Goal: Task Accomplishment & Management: Manage account settings

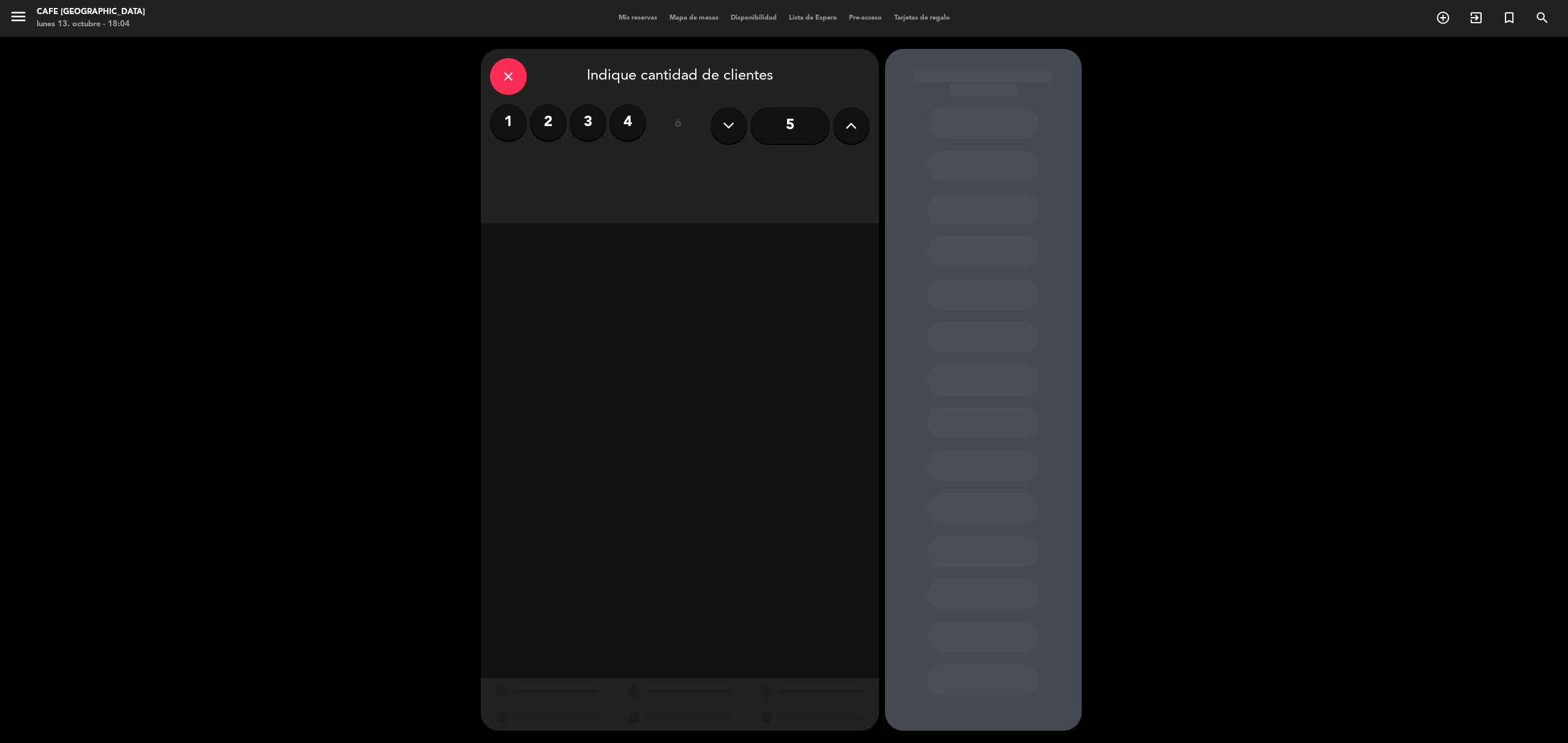
click at [626, 19] on span "Mis reservas" at bounding box center [638, 18] width 51 height 7
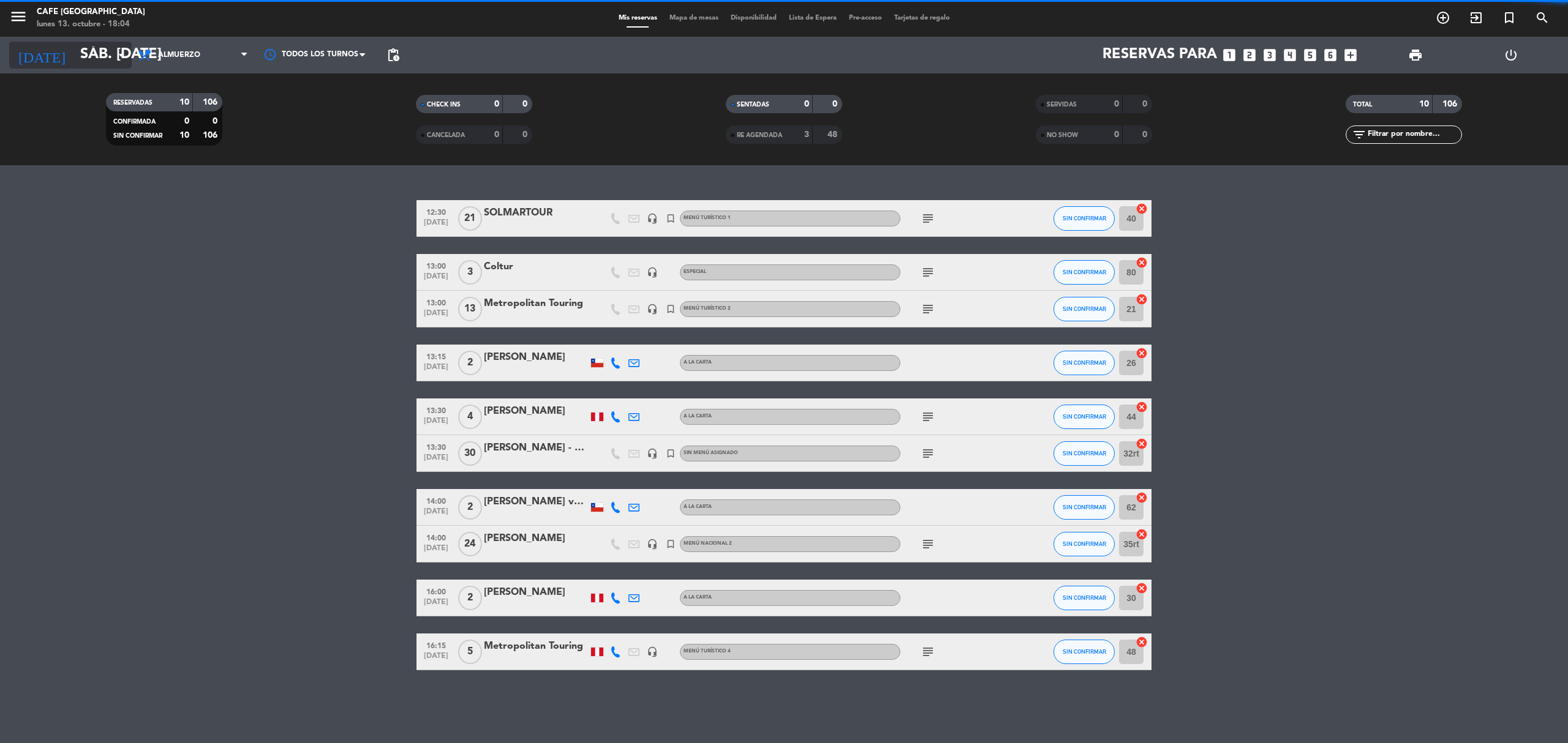
click at [108, 59] on input "sáb. [DATE]" at bounding box center [165, 55] width 182 height 29
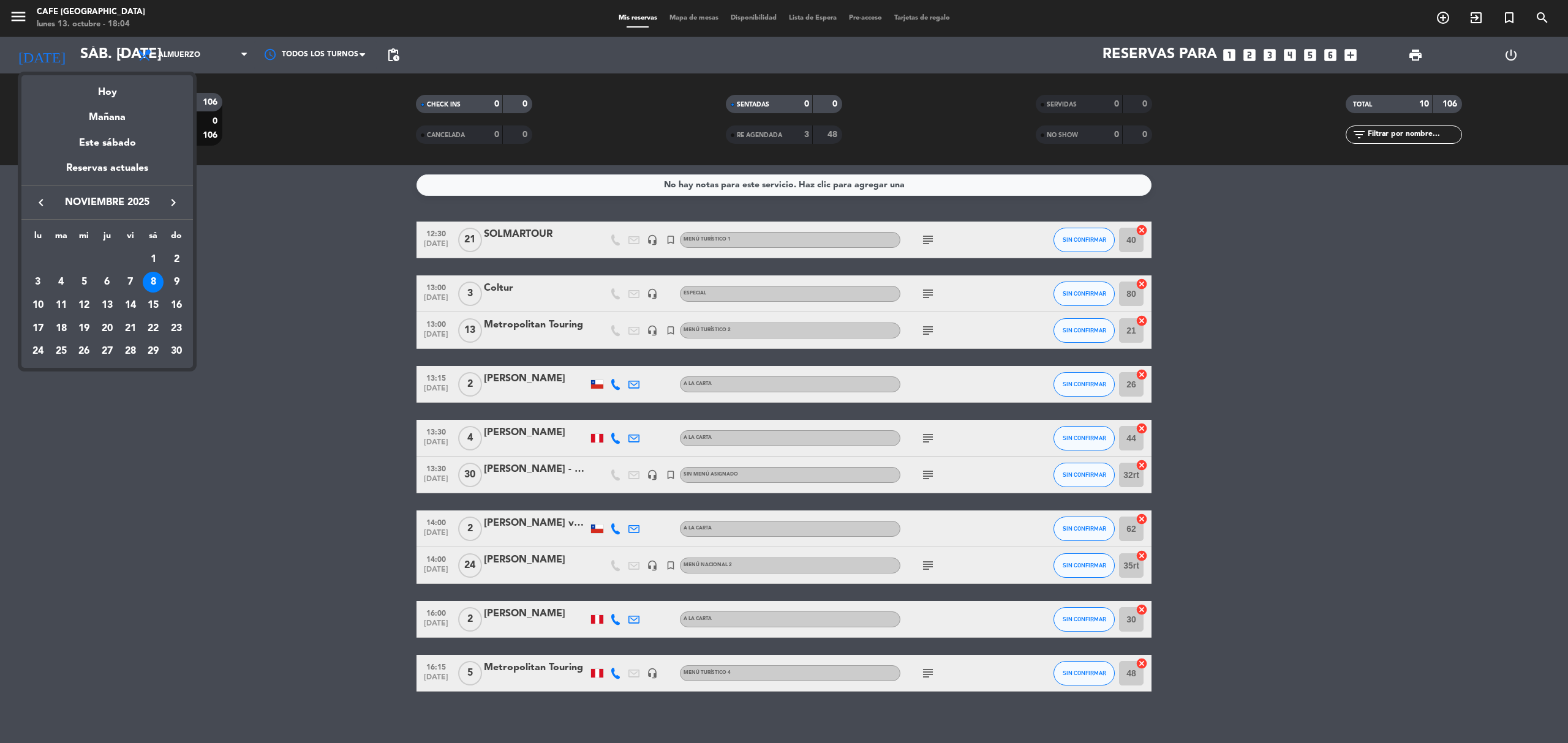
click at [157, 284] on div "8" at bounding box center [153, 282] width 21 height 21
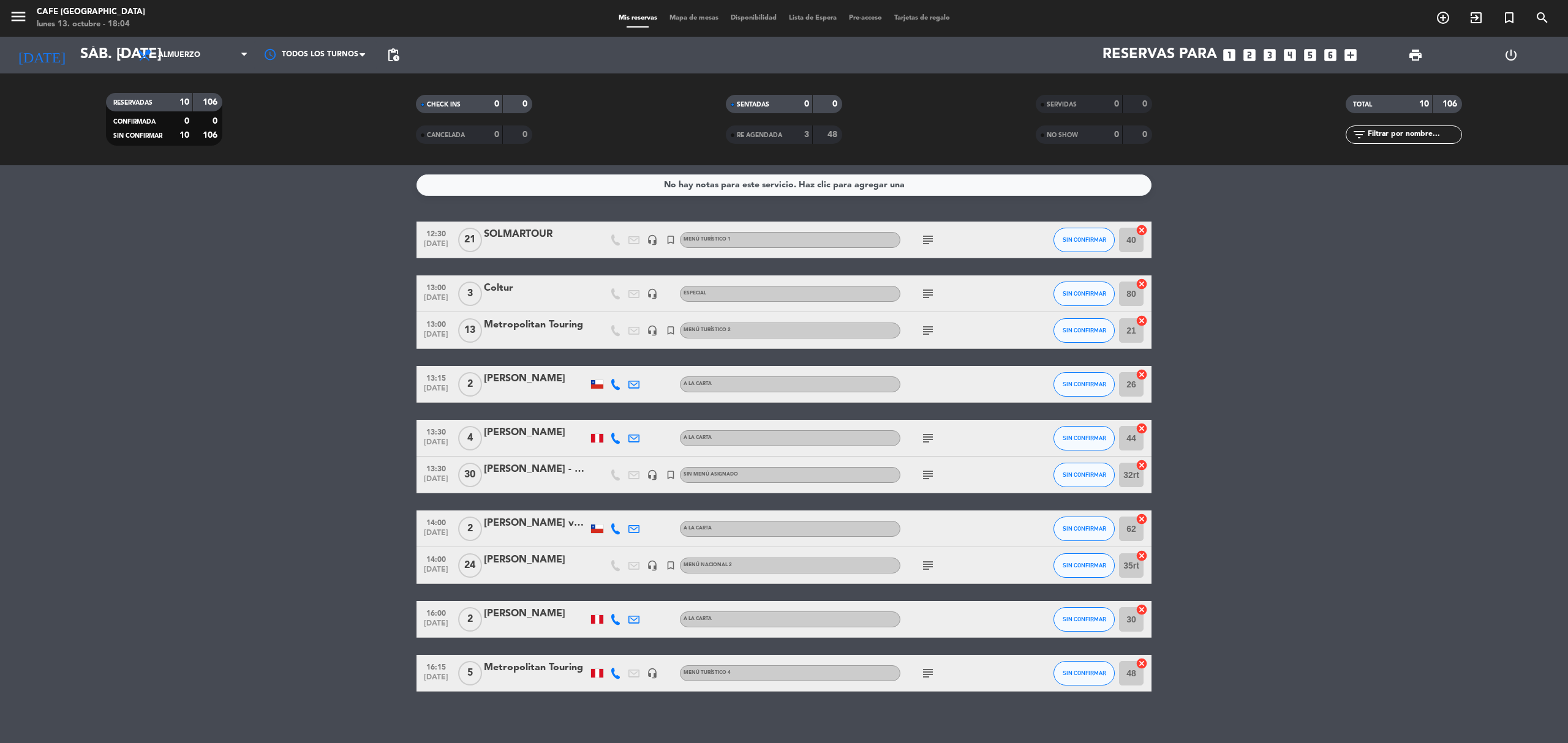
click at [551, 669] on div "Metropolitan Touring" at bounding box center [536, 667] width 104 height 16
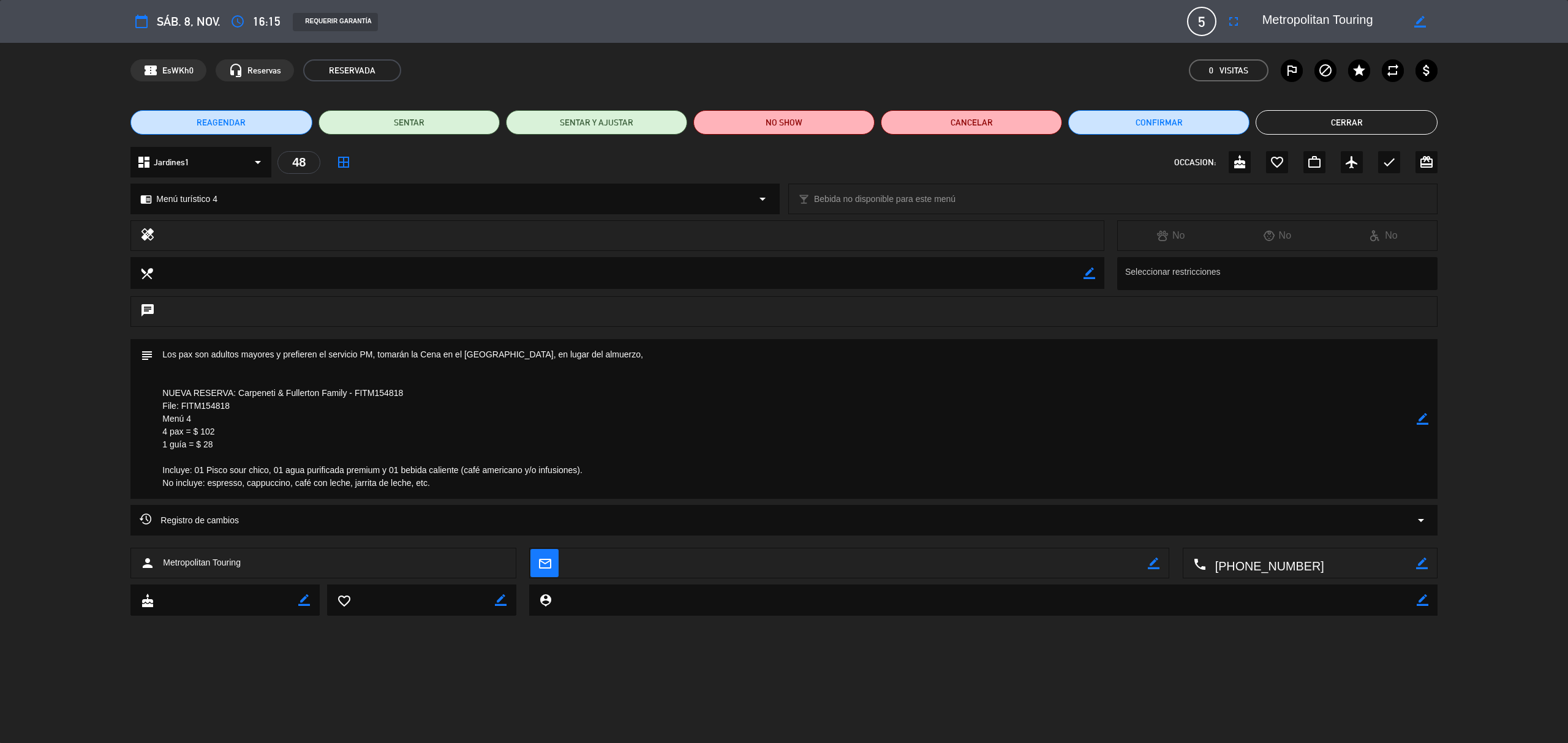
click at [263, 120] on button "REAGENDAR" at bounding box center [221, 122] width 181 height 24
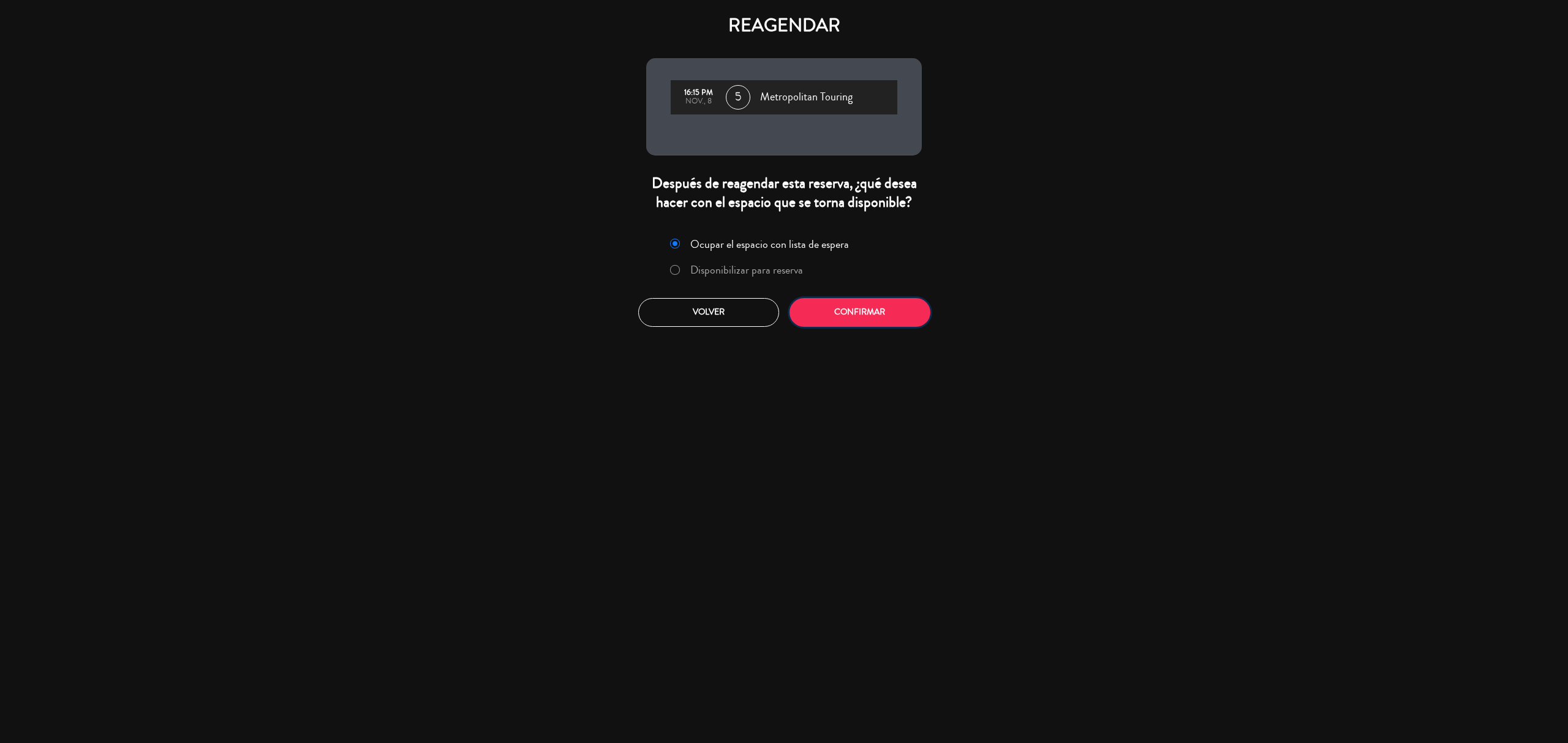
click at [880, 317] on button "Confirmar" at bounding box center [860, 313] width 141 height 29
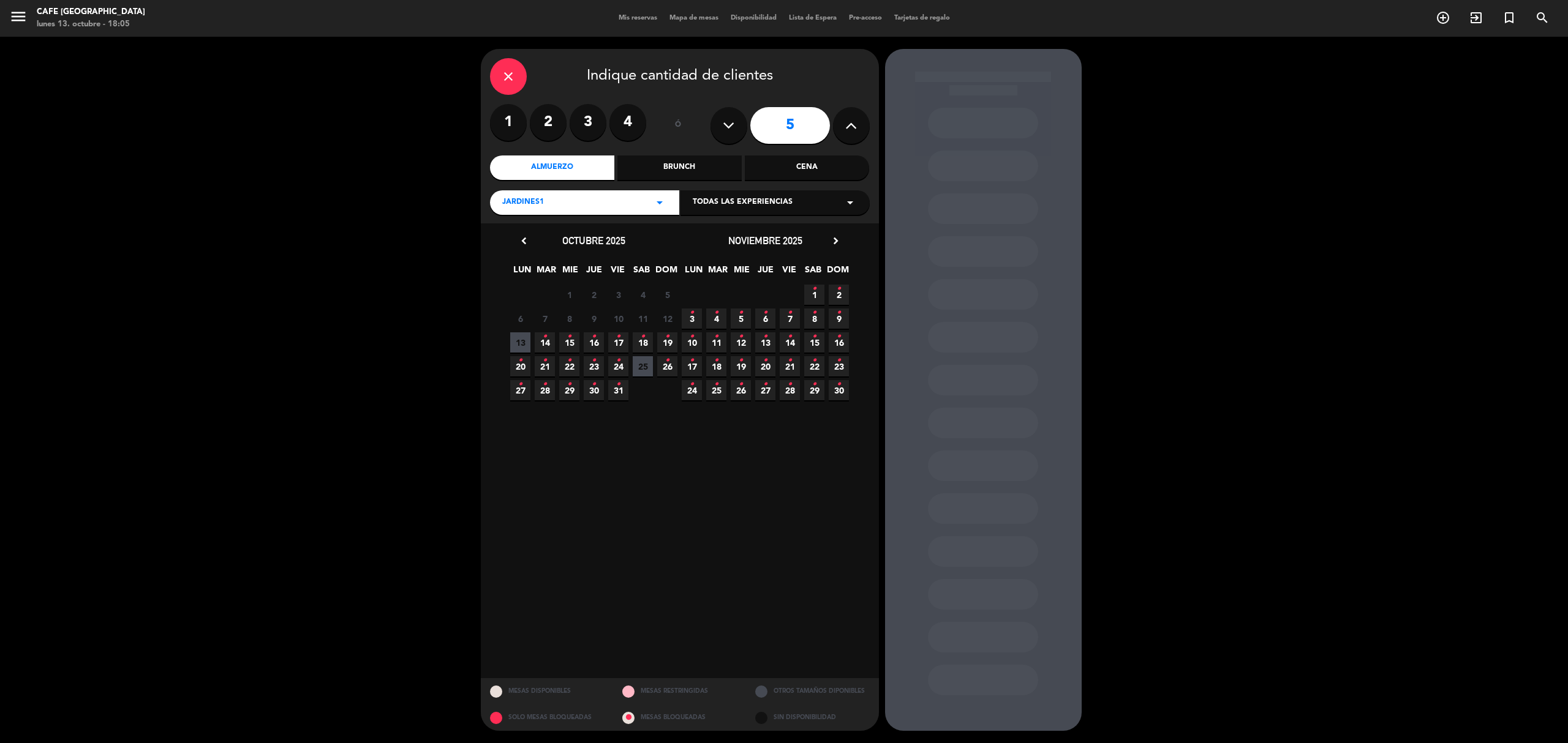
click at [812, 318] on icon "•" at bounding box center [814, 313] width 4 height 19
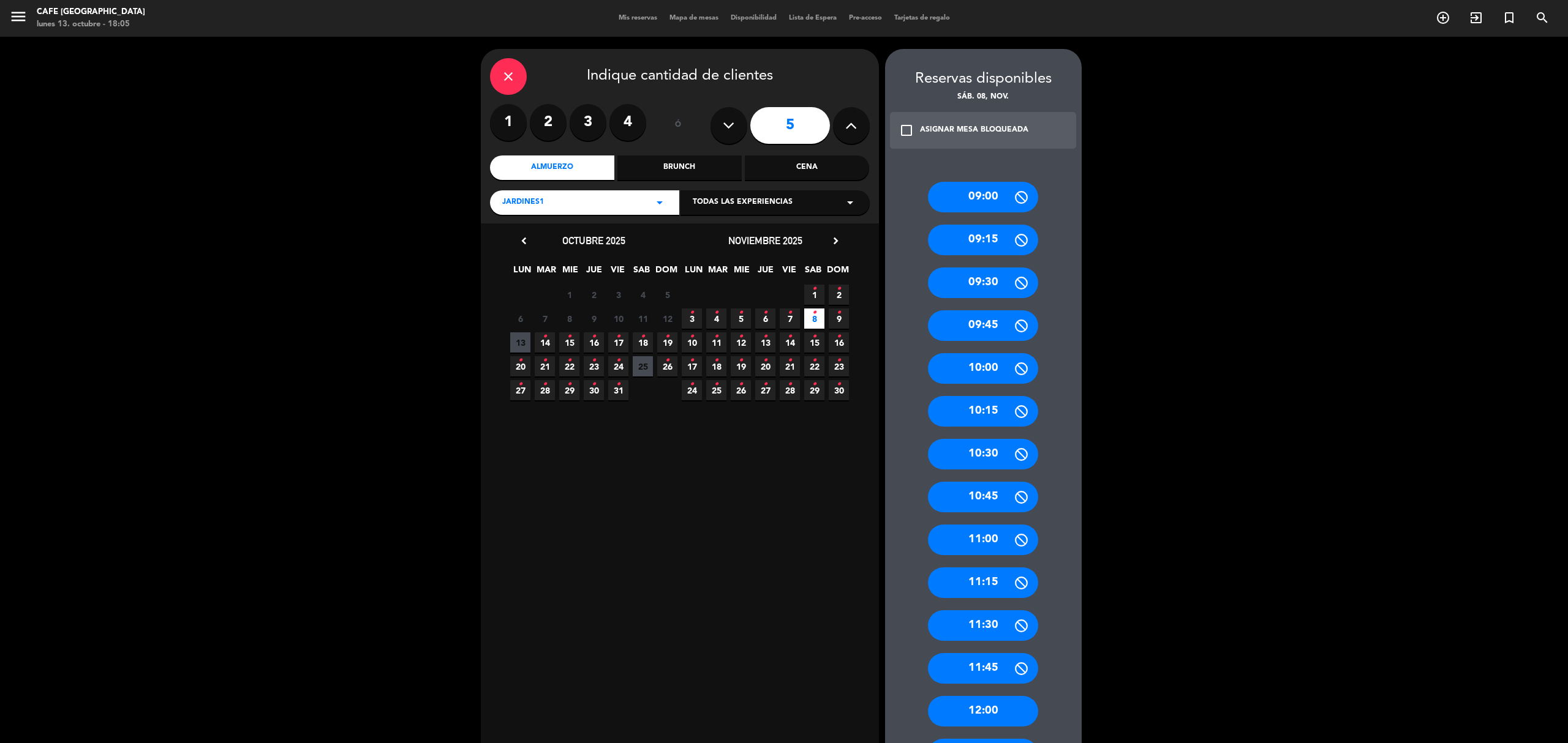
click at [785, 164] on div "Cena" at bounding box center [807, 168] width 125 height 24
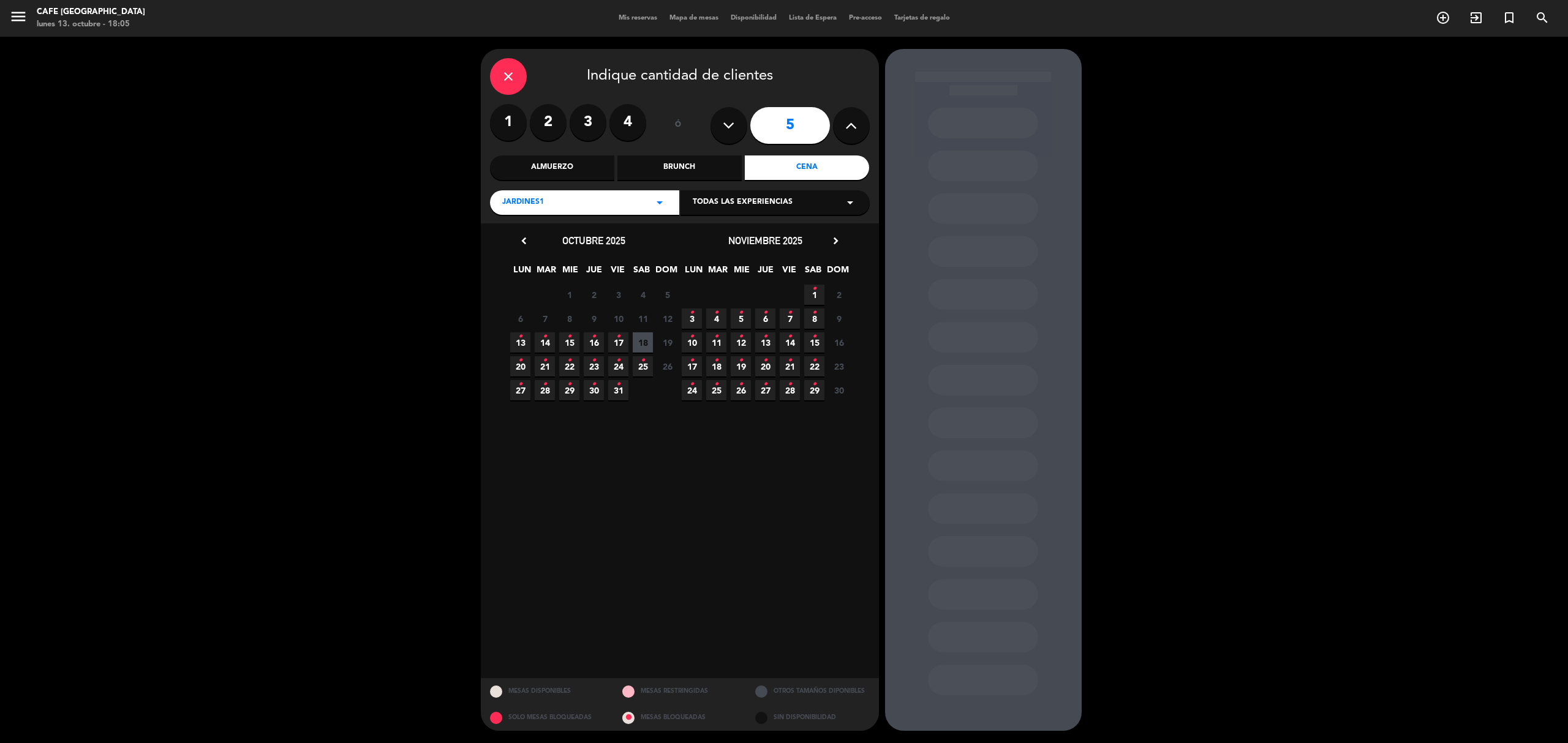
click at [816, 315] on icon "•" at bounding box center [814, 313] width 4 height 19
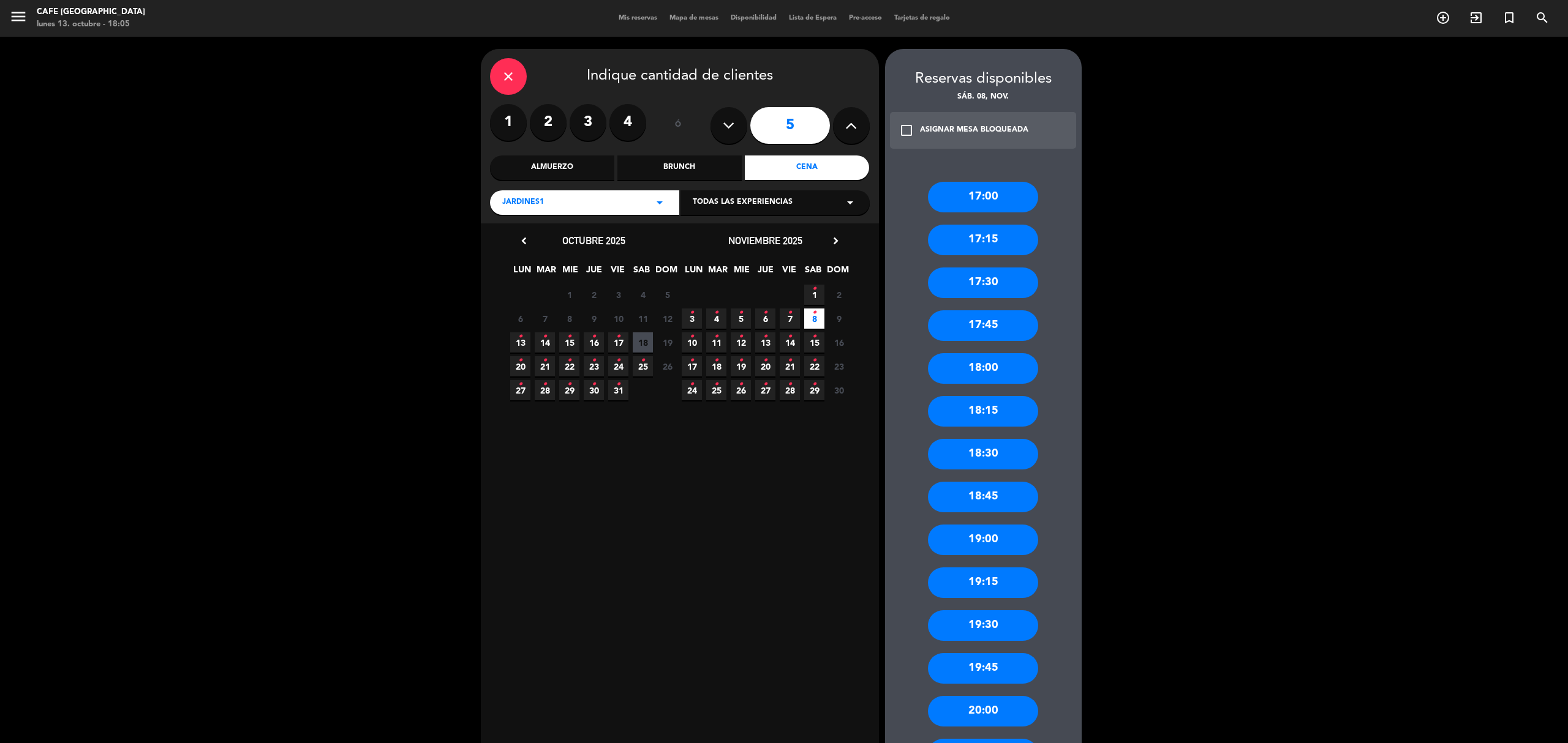
click at [967, 538] on div "19:00" at bounding box center [983, 540] width 110 height 31
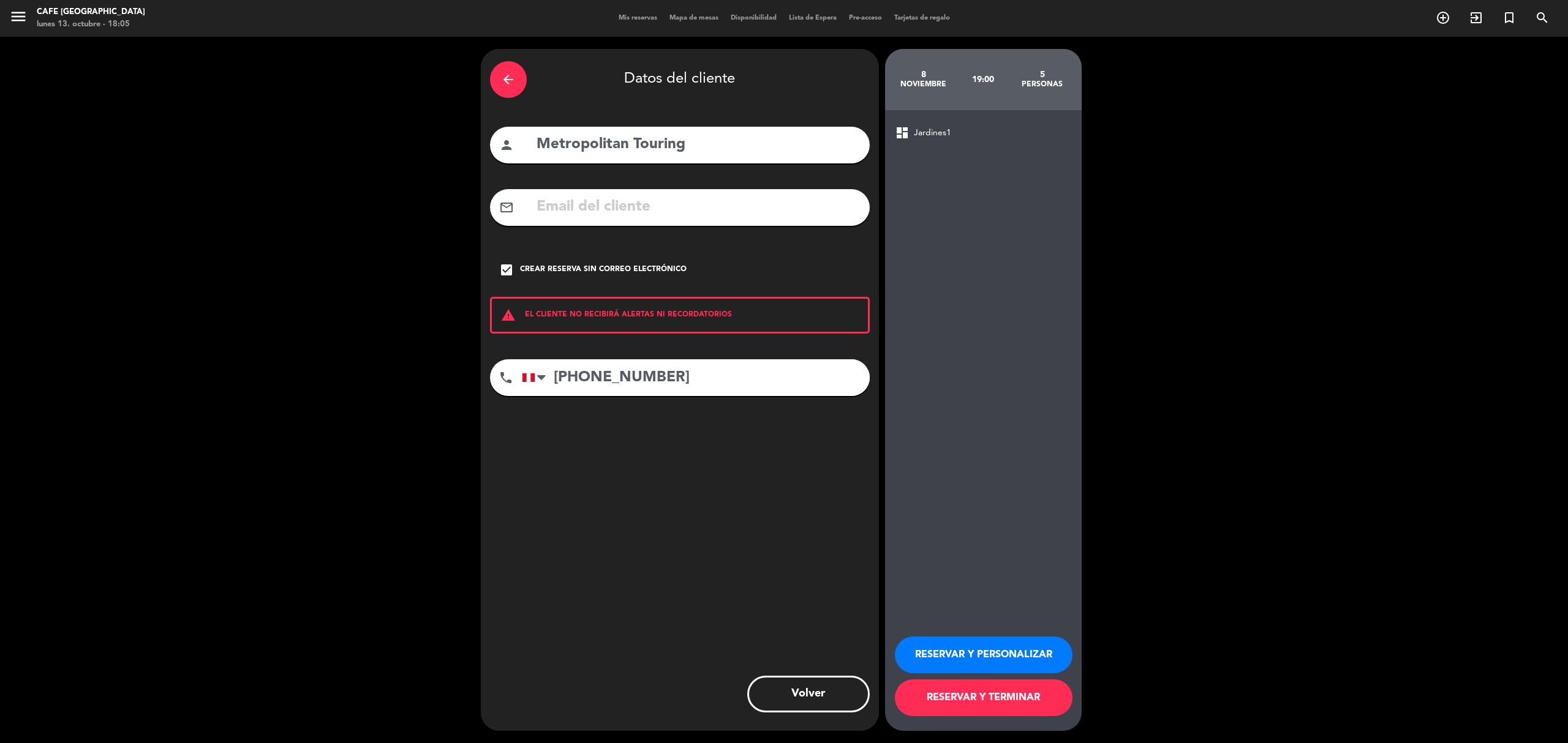
click at [1019, 706] on button "RESERVAR Y TERMINAR" at bounding box center [984, 697] width 178 height 37
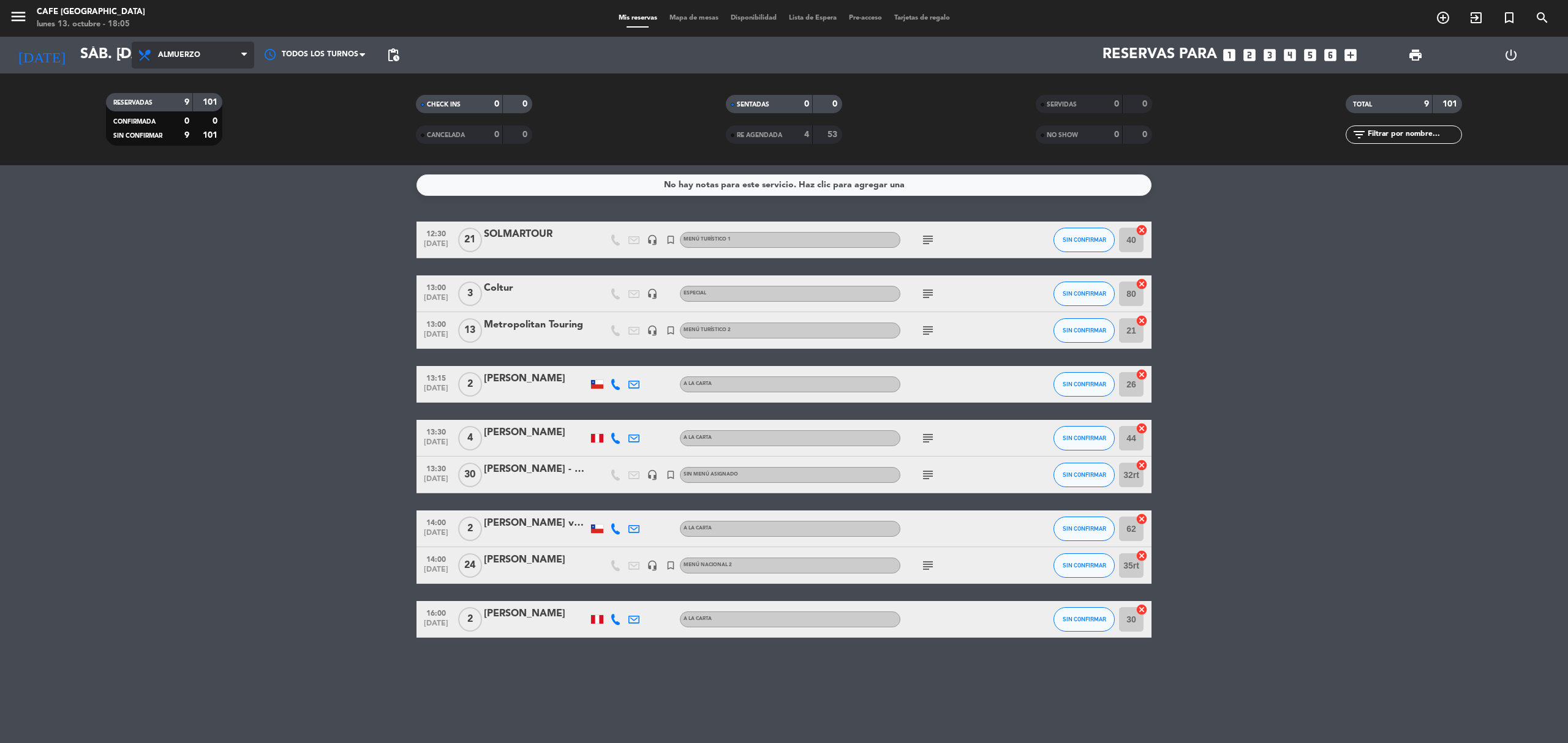
click at [200, 53] on span "Almuerzo" at bounding box center [180, 55] width 43 height 9
click at [183, 159] on div "menu Cafe Museo Larco lunes 13. octubre - 18:05 Mis reservas Mapa de mesas Disp…" at bounding box center [784, 83] width 1568 height 165
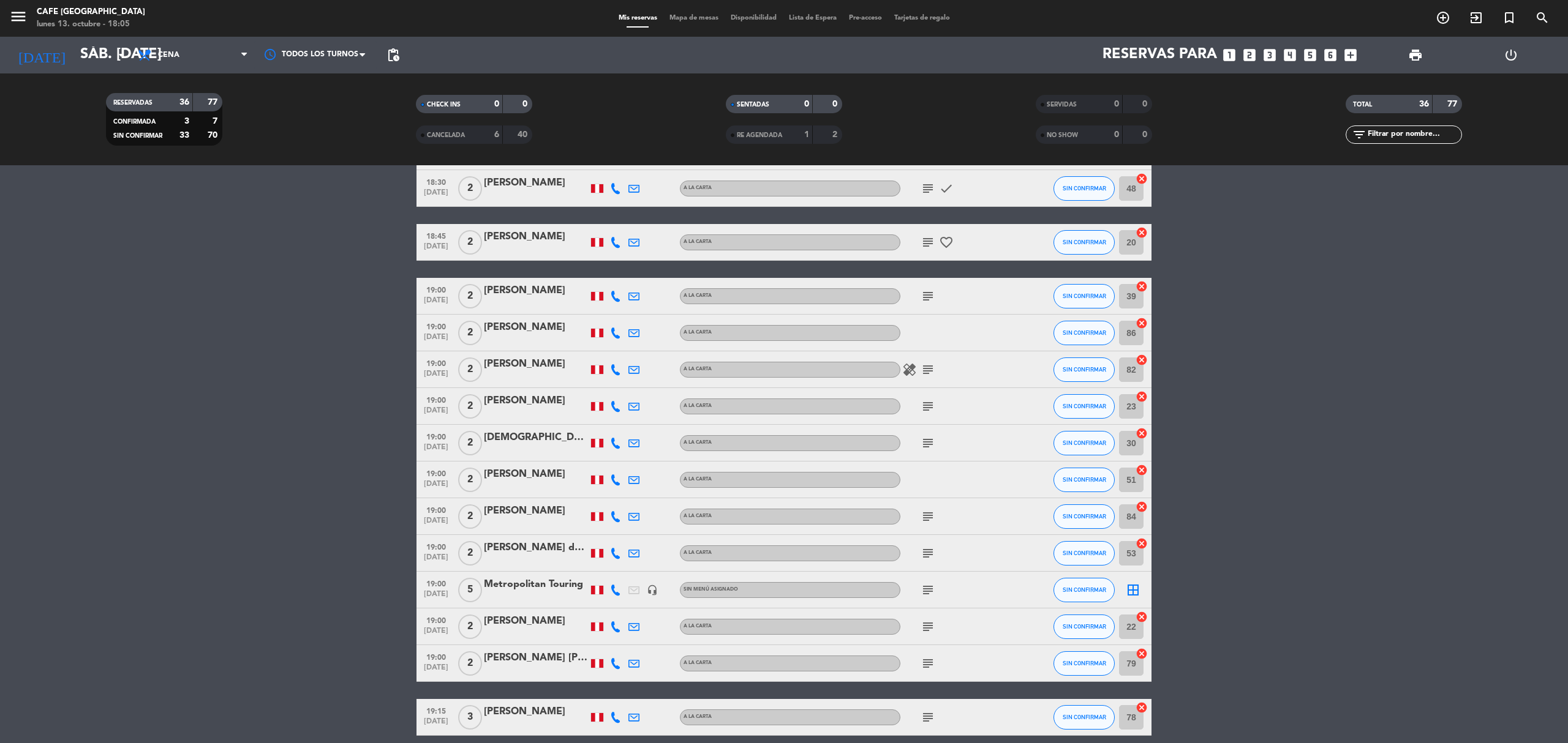
scroll to position [300, 0]
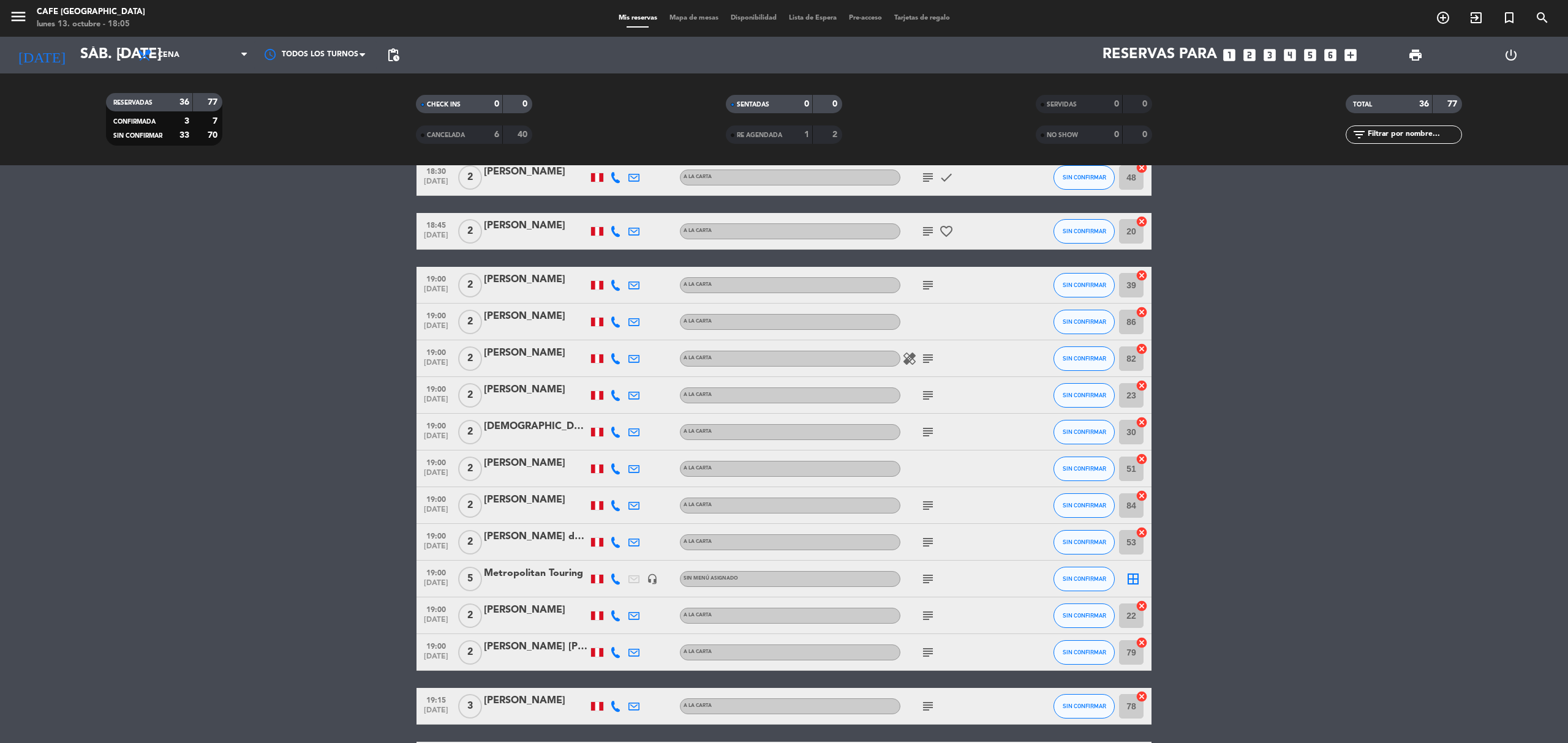
click at [927, 579] on icon "subject" at bounding box center [927, 579] width 14 height 14
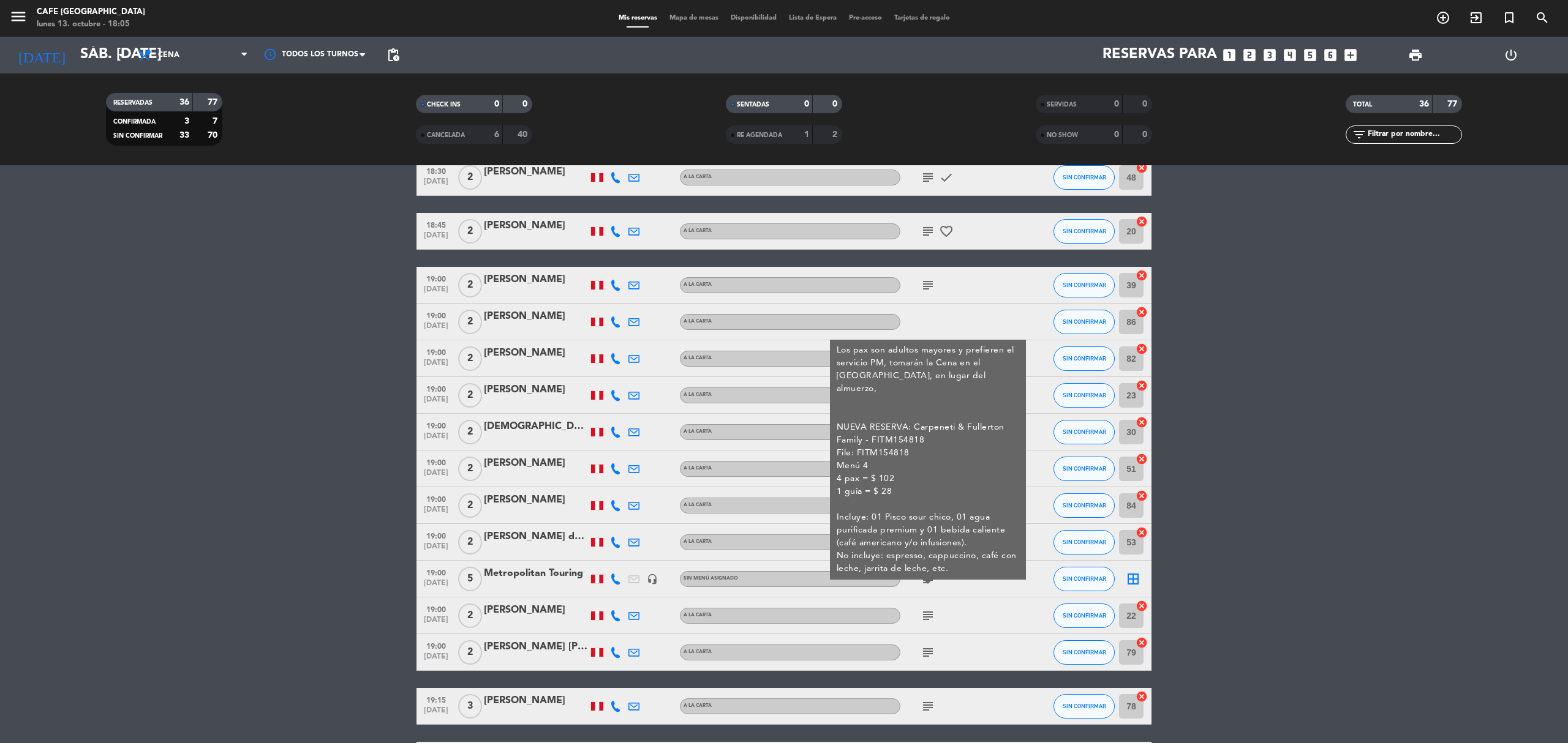
click at [927, 579] on icon "subject" at bounding box center [927, 579] width 14 height 14
